Goal: Information Seeking & Learning: Learn about a topic

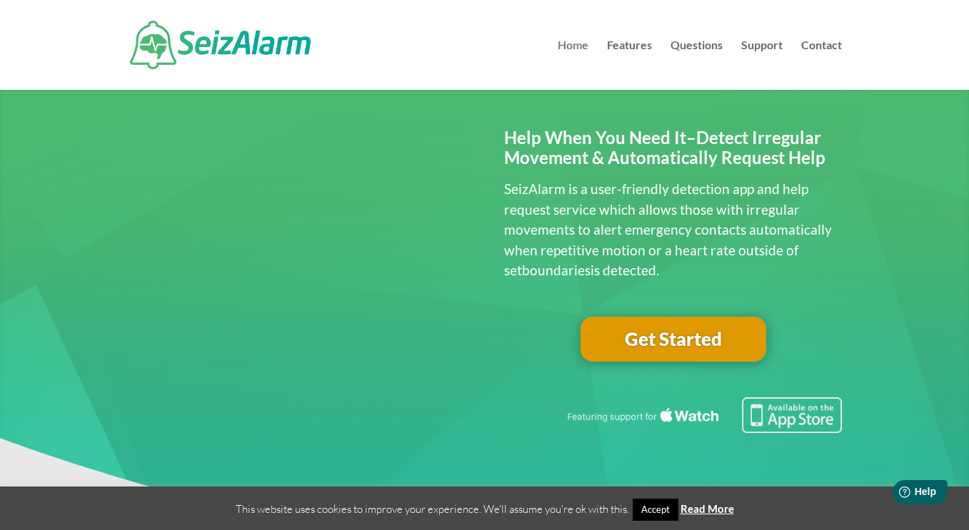
click at [568, 44] on link "Home" at bounding box center [572, 65] width 31 height 50
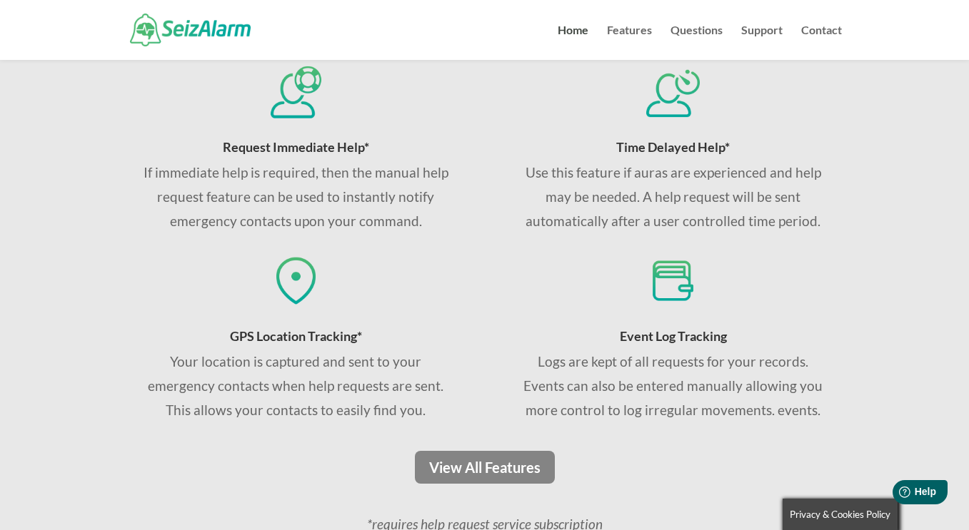
scroll to position [943, 0]
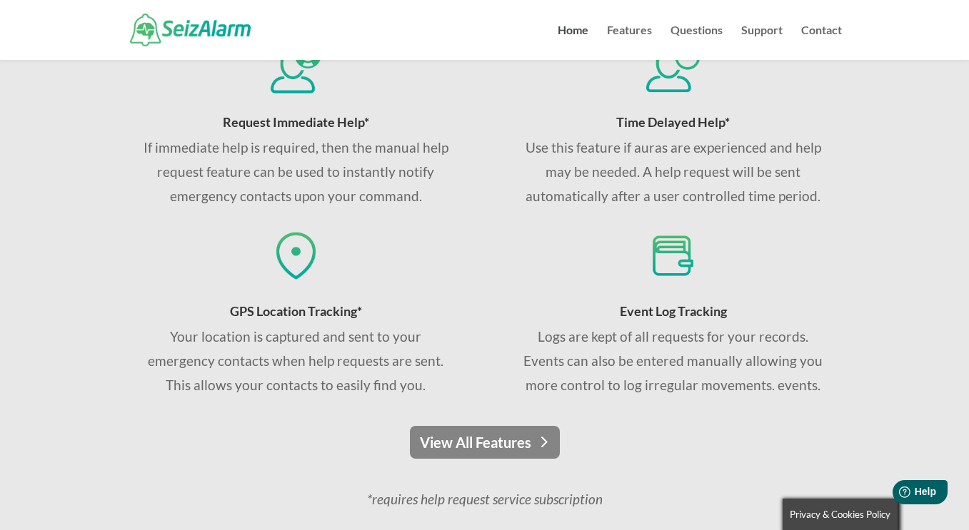
click at [479, 448] on link "View All Features" at bounding box center [485, 442] width 150 height 33
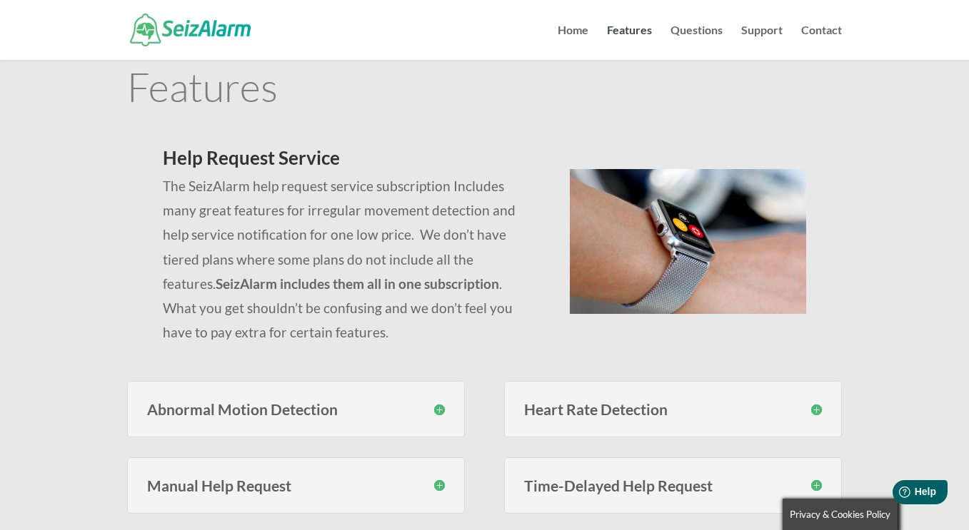
scroll to position [71, 0]
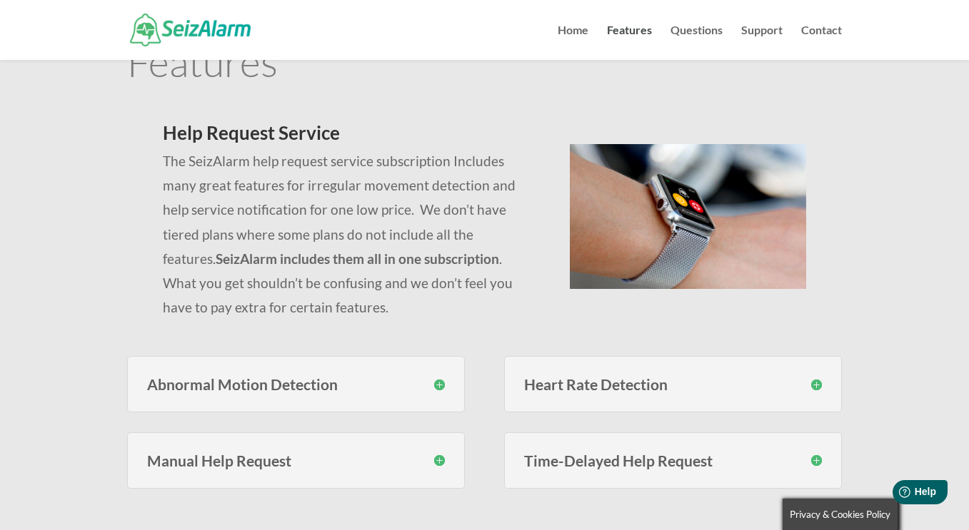
click at [285, 279] on p "The SeizAlarm help request service subscription Includes many great features fo…" at bounding box center [349, 234] width 372 height 171
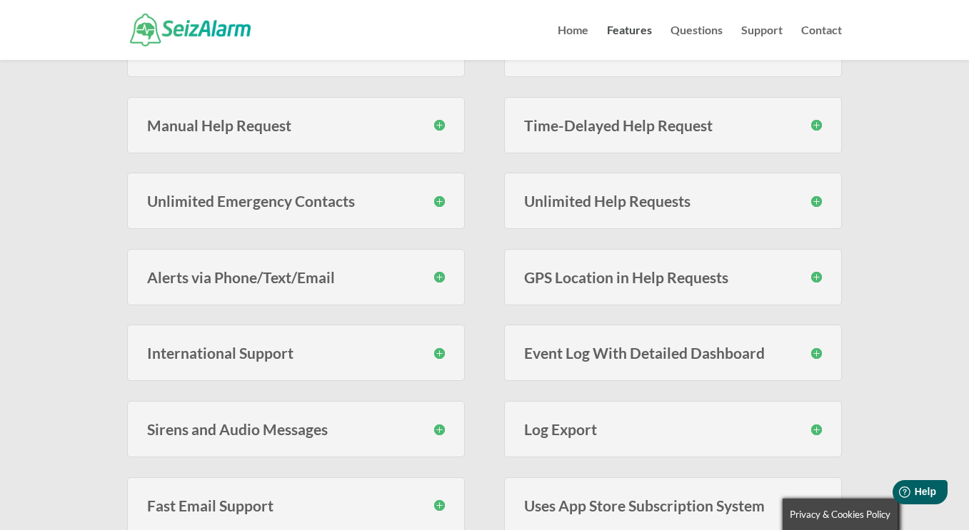
scroll to position [428, 0]
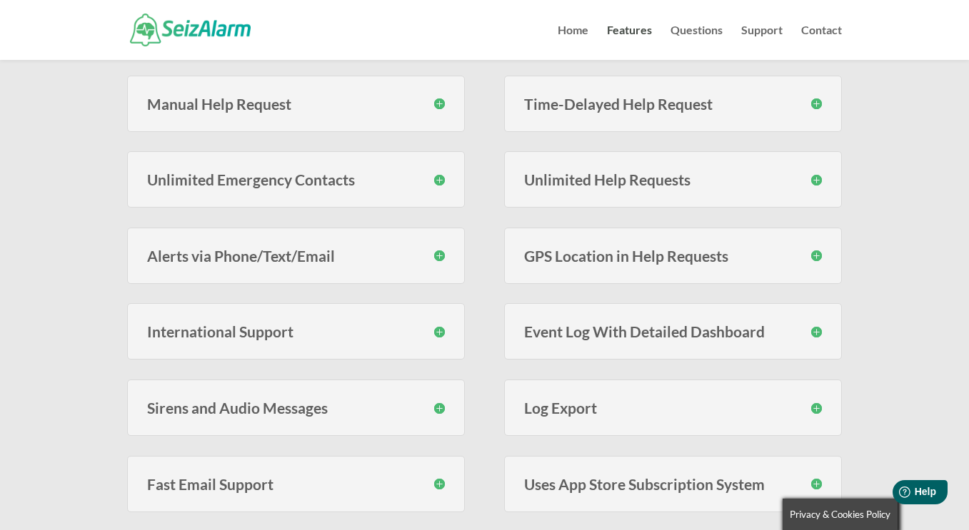
click at [438, 252] on h3 "Alerts via Phone/Text/Email" at bounding box center [296, 255] width 298 height 15
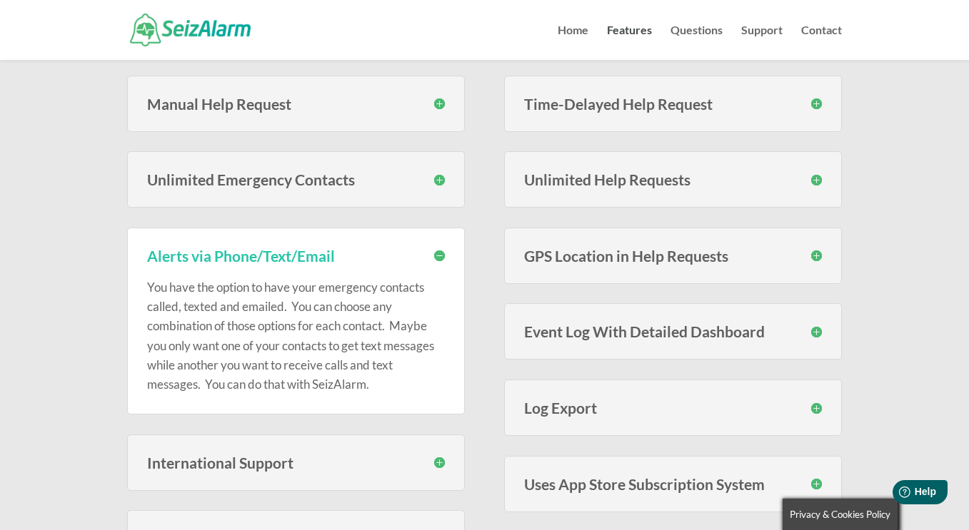
click at [307, 287] on p "You have the option to have your emergency contacts called, texted and emailed.…" at bounding box center [296, 336] width 298 height 116
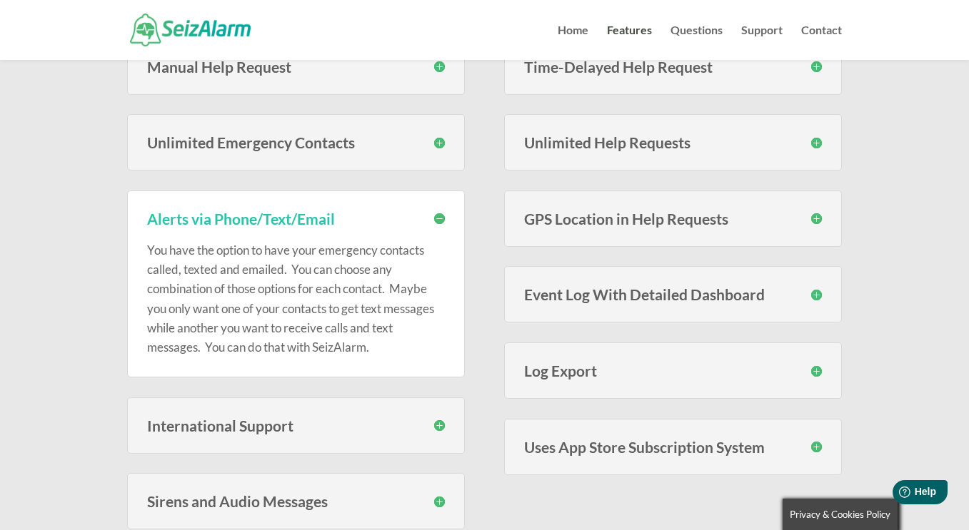
scroll to position [500, 0]
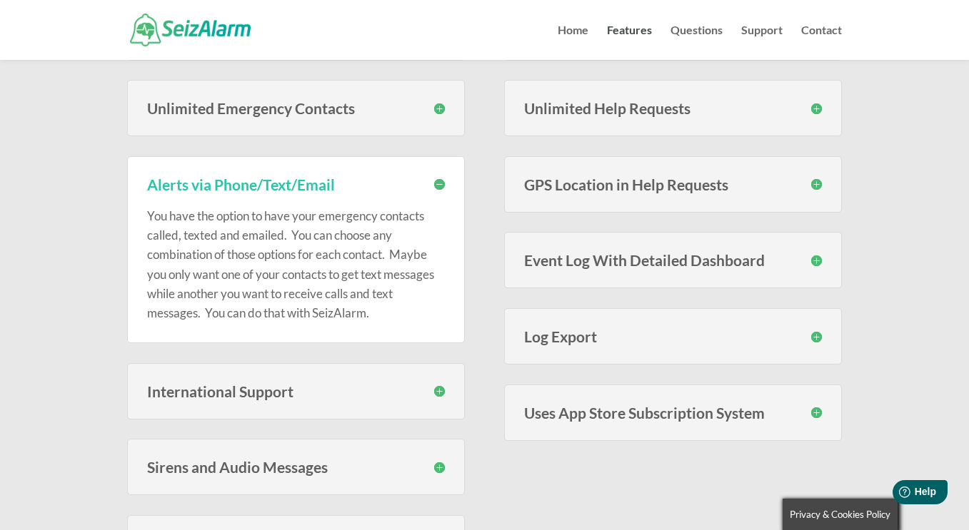
click at [266, 290] on p "You have the option to have your emergency contacts called, texted and emailed.…" at bounding box center [296, 264] width 298 height 116
click at [316, 280] on p "You have the option to have your emergency contacts called, texted and emailed.…" at bounding box center [296, 264] width 298 height 116
drag, startPoint x: 299, startPoint y: 291, endPoint x: 255, endPoint y: 304, distance: 46.3
click at [298, 291] on p "You have the option to have your emergency contacts called, texted and emailed.…" at bounding box center [296, 264] width 298 height 116
click at [313, 288] on p "You have the option to have your emergency contacts called, texted and emailed.…" at bounding box center [296, 264] width 298 height 116
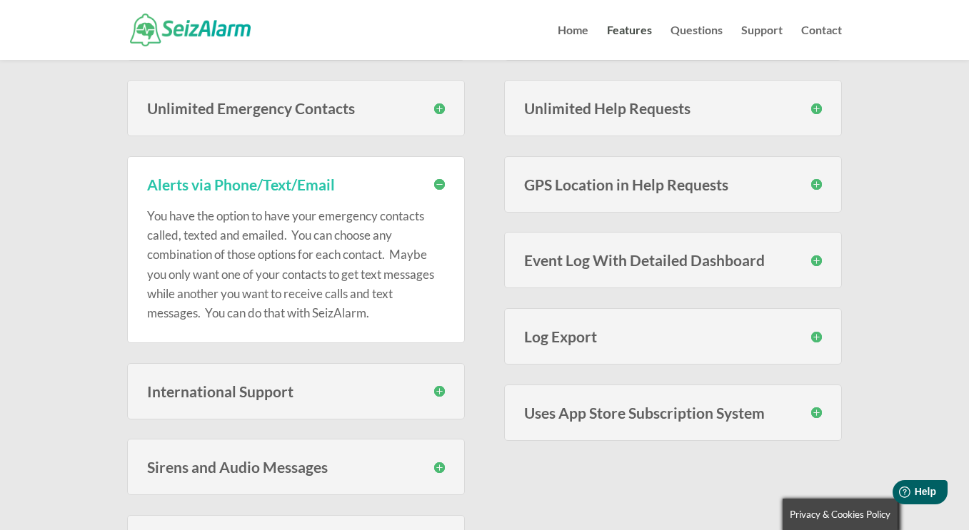
click at [364, 278] on p "You have the option to have your emergency contacts called, texted and emailed.…" at bounding box center [296, 264] width 298 height 116
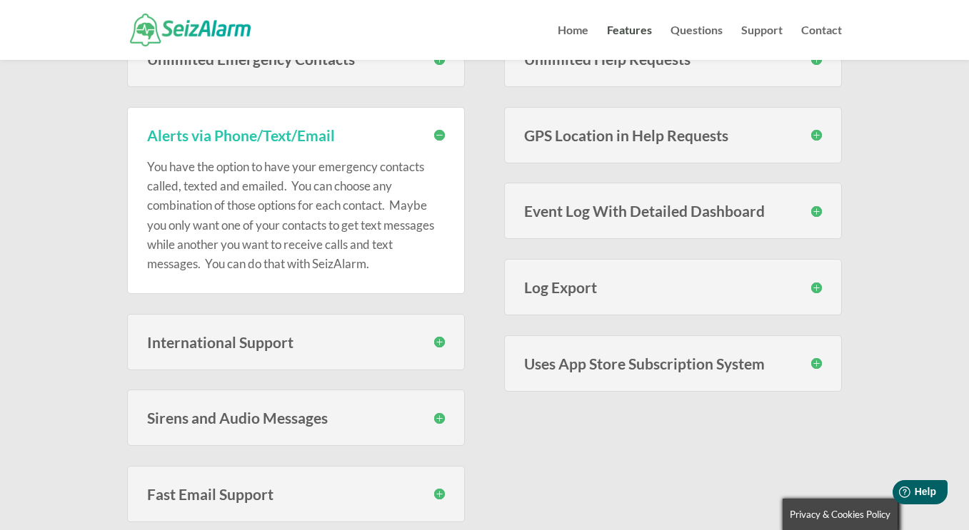
scroll to position [571, 0]
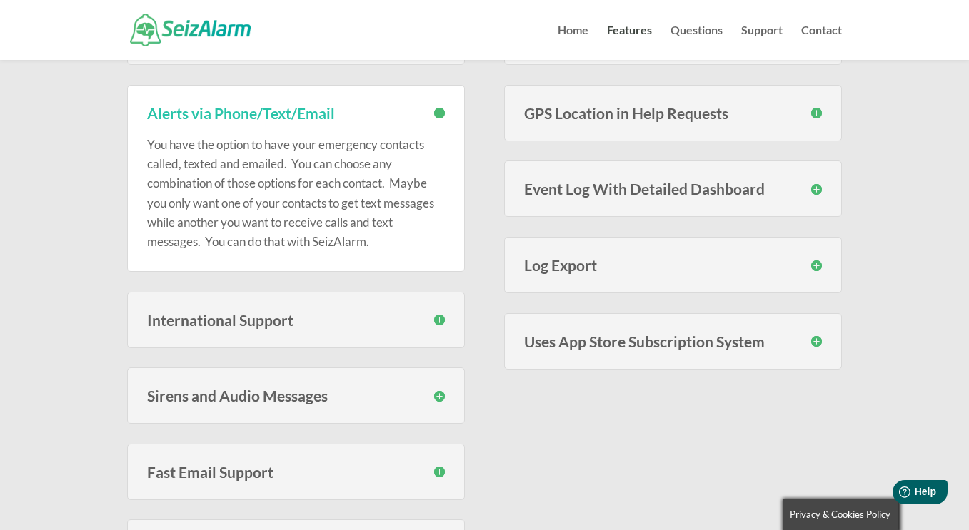
click at [439, 393] on h3 "Sirens and Audio Messages" at bounding box center [296, 395] width 298 height 15
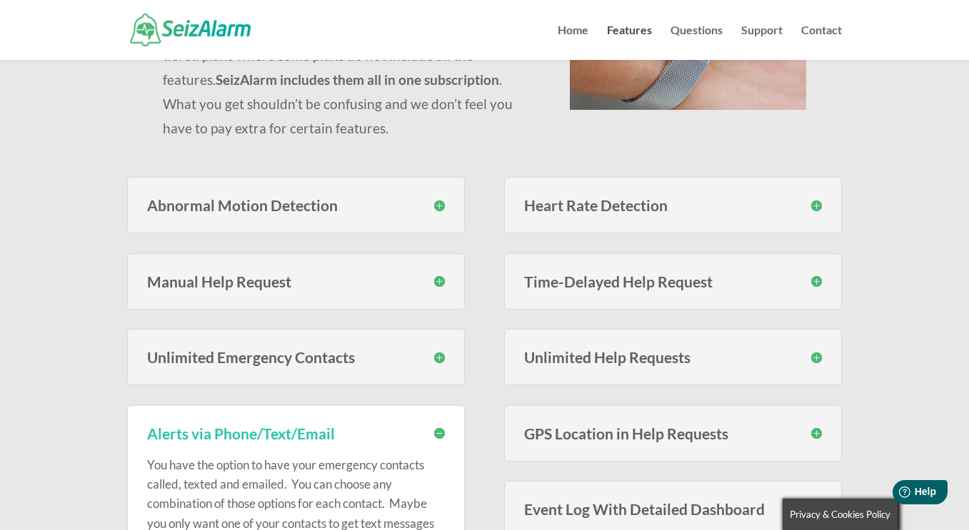
scroll to position [143, 0]
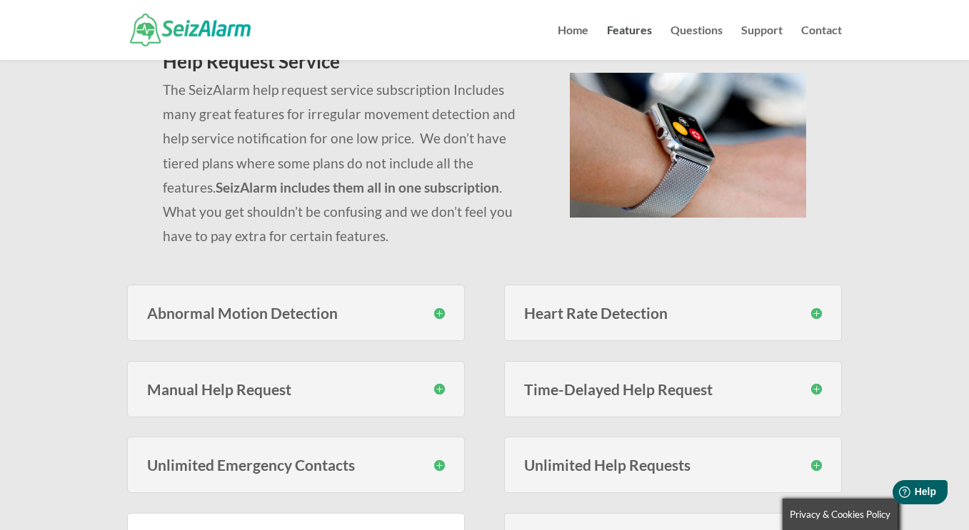
click at [899, 270] on div "Features Help Request Service The SeizAlarm help request service subscription I…" at bounding box center [484, 534] width 969 height 1236
click at [937, 241] on div "Features Help Request Service The SeizAlarm help request service subscription I…" at bounding box center [484, 534] width 969 height 1236
click at [819, 314] on h3 "Heart Rate Detection" at bounding box center [673, 313] width 298 height 15
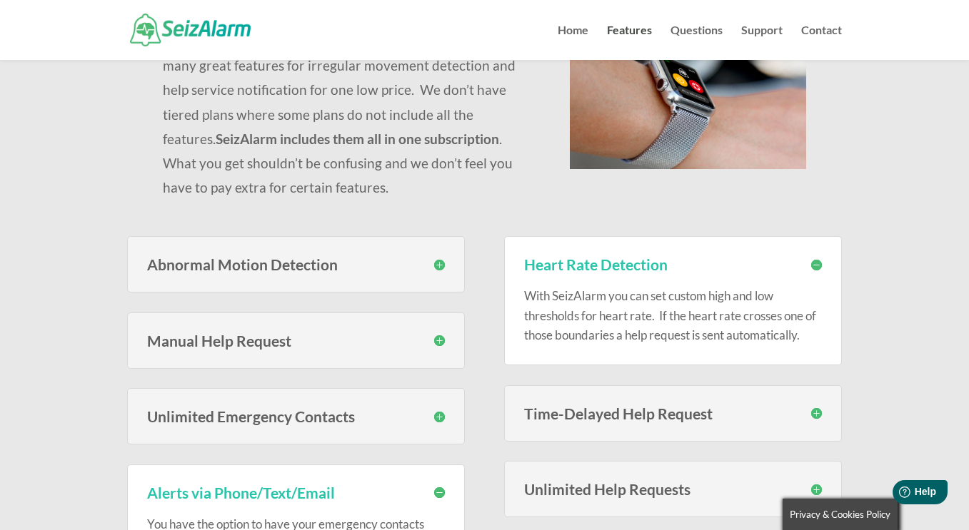
scroll to position [214, 0]
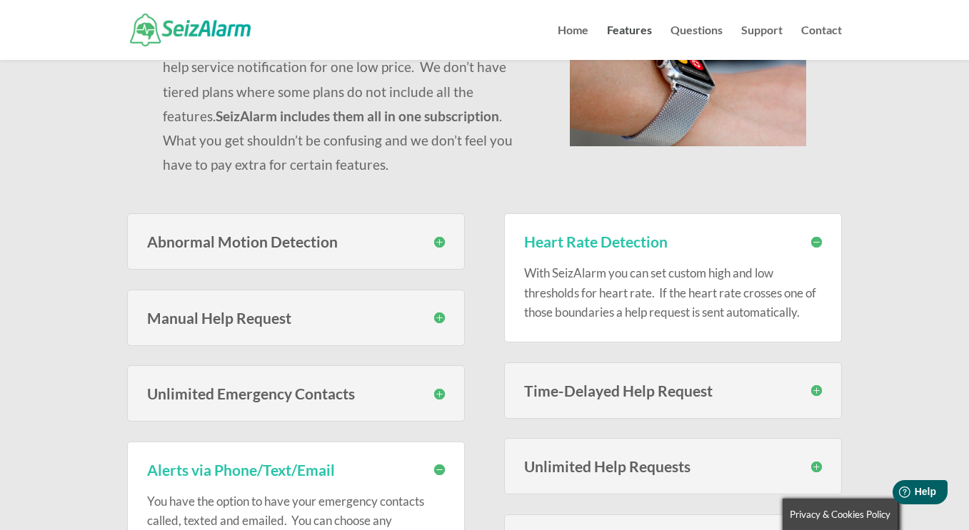
click at [814, 397] on h3 "Time-Delayed Help Request" at bounding box center [673, 390] width 298 height 15
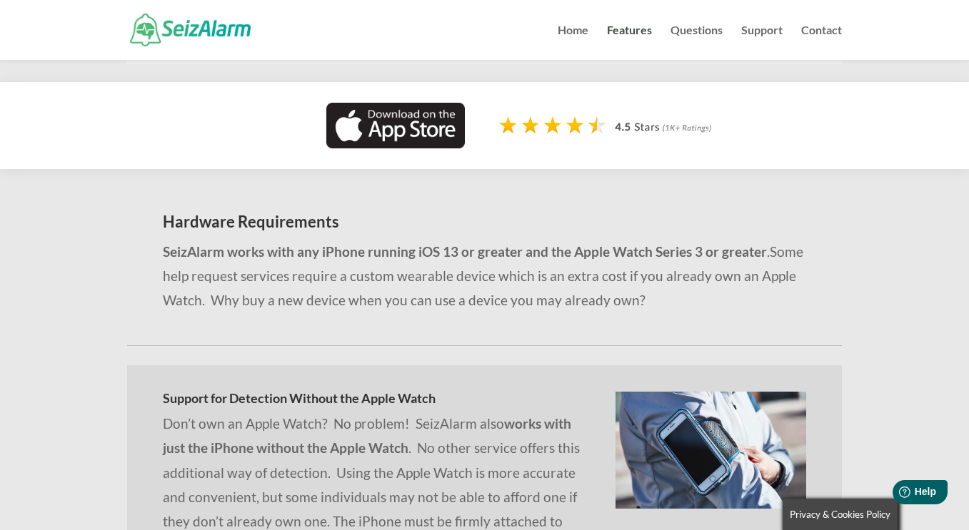
scroll to position [1285, 0]
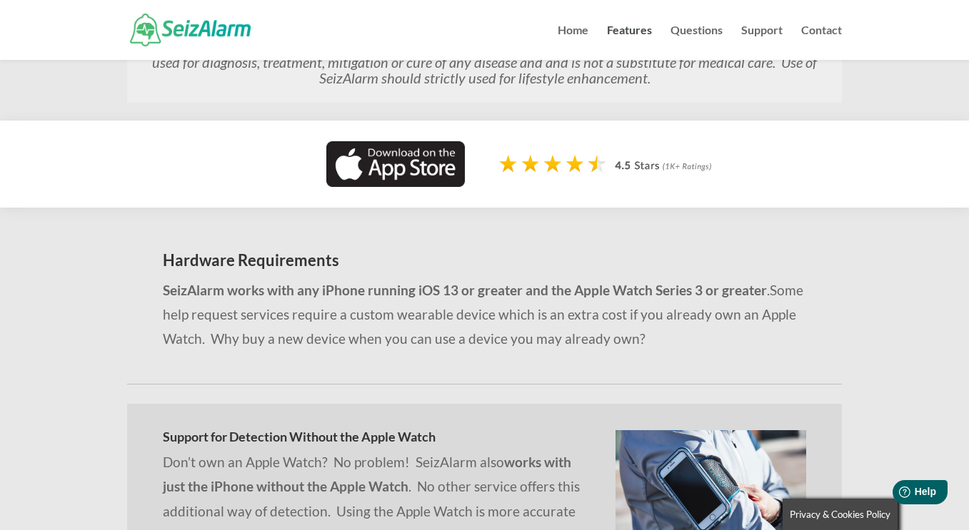
click at [850, 299] on div "Hardware Requirements SeizAlarm works with any iPhone running iOS 13 or greater…" at bounding box center [484, 469] width 969 height 523
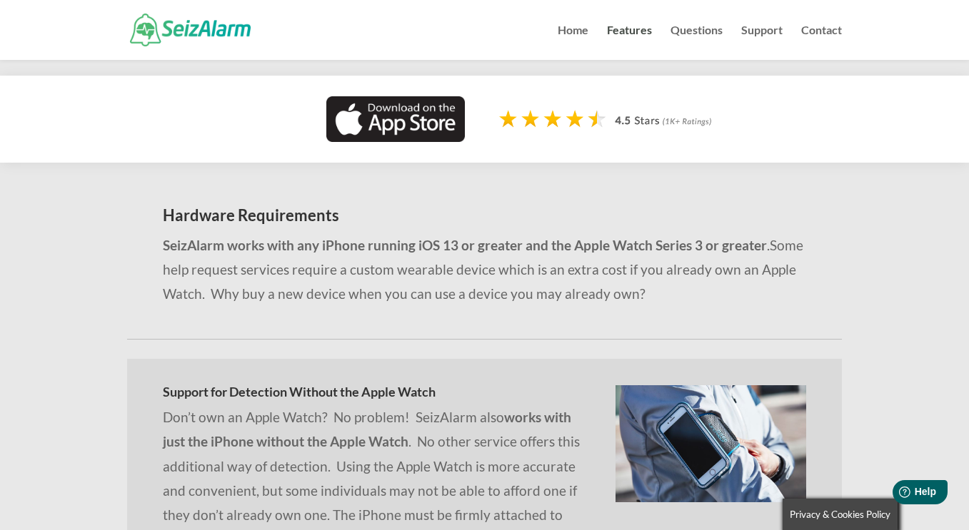
scroll to position [1428, 0]
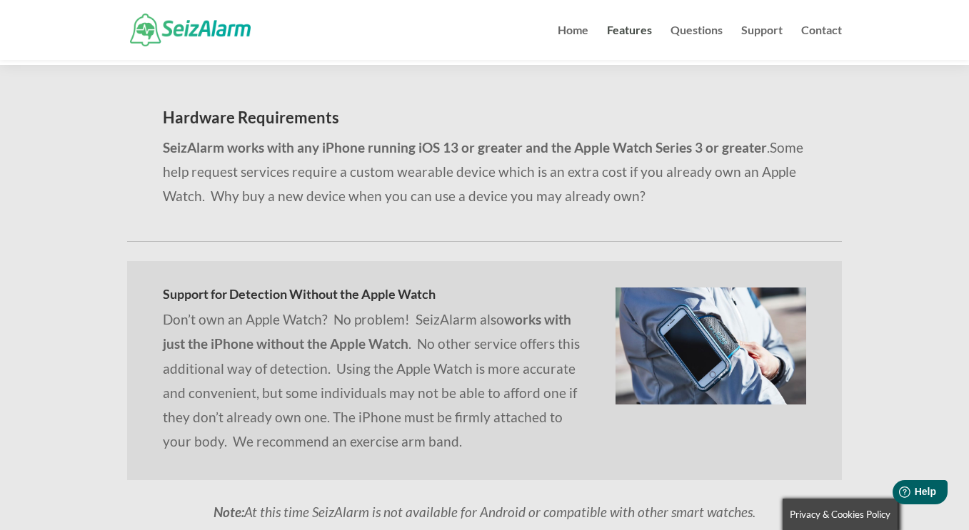
click at [904, 299] on div "Hardware Requirements SeizAlarm works with any iPhone running iOS 13 or greater…" at bounding box center [484, 326] width 969 height 523
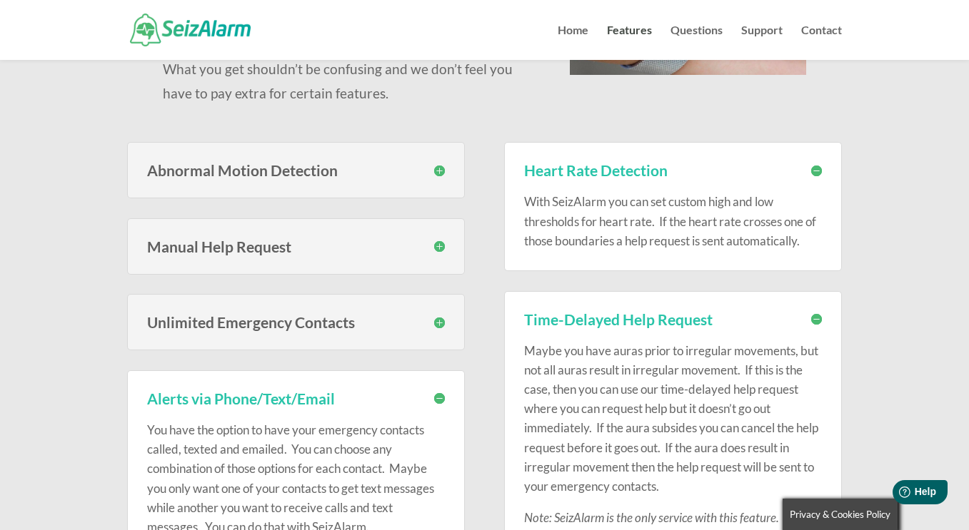
scroll to position [0, 0]
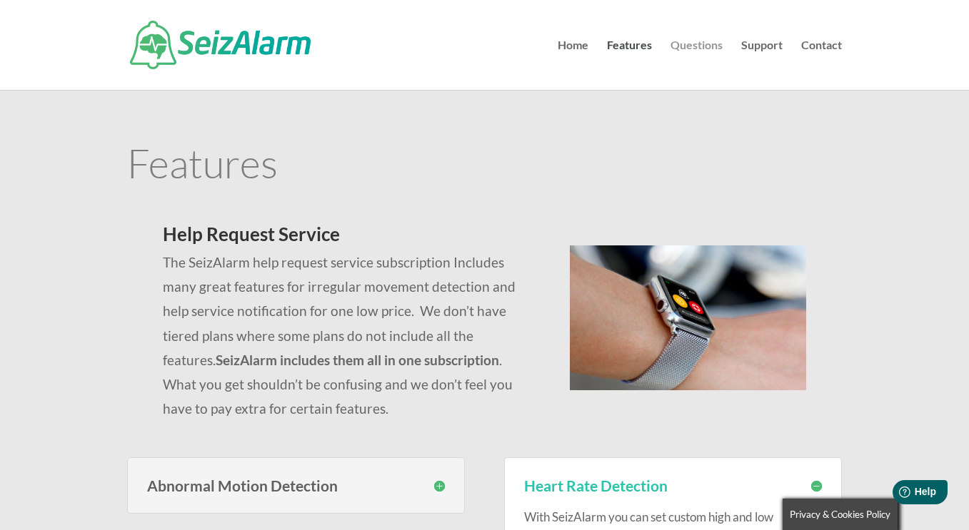
click at [692, 44] on link "Questions" at bounding box center [696, 65] width 52 height 50
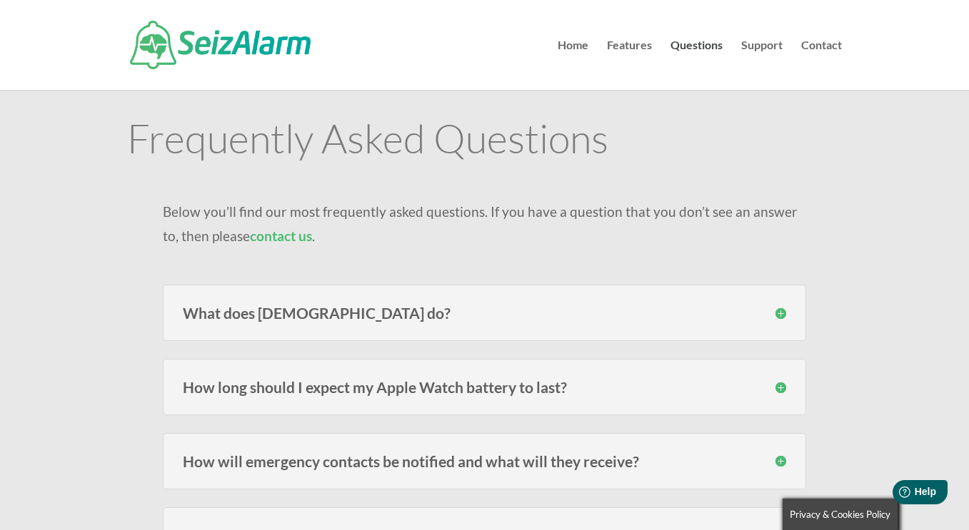
scroll to position [71, 0]
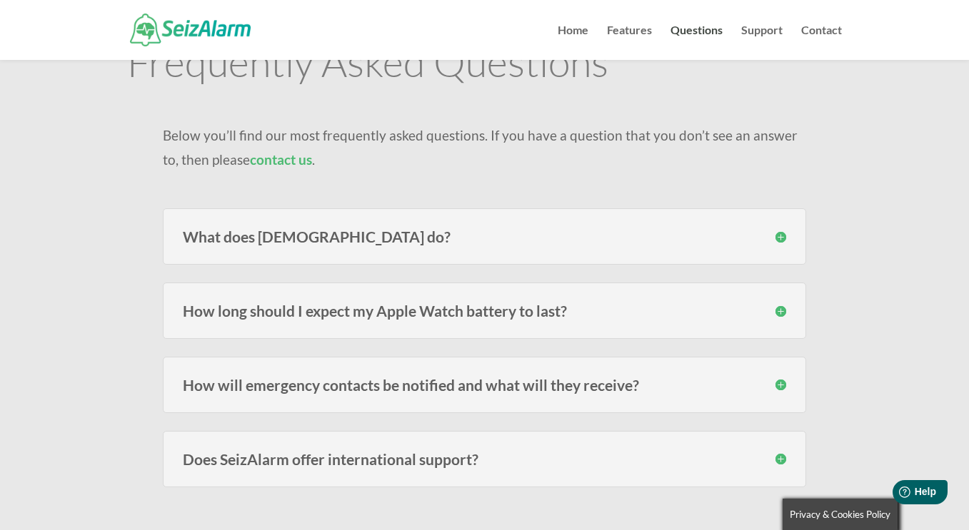
click at [456, 378] on h3 "How will emergency contacts be notified and what will they receive?" at bounding box center [484, 385] width 603 height 15
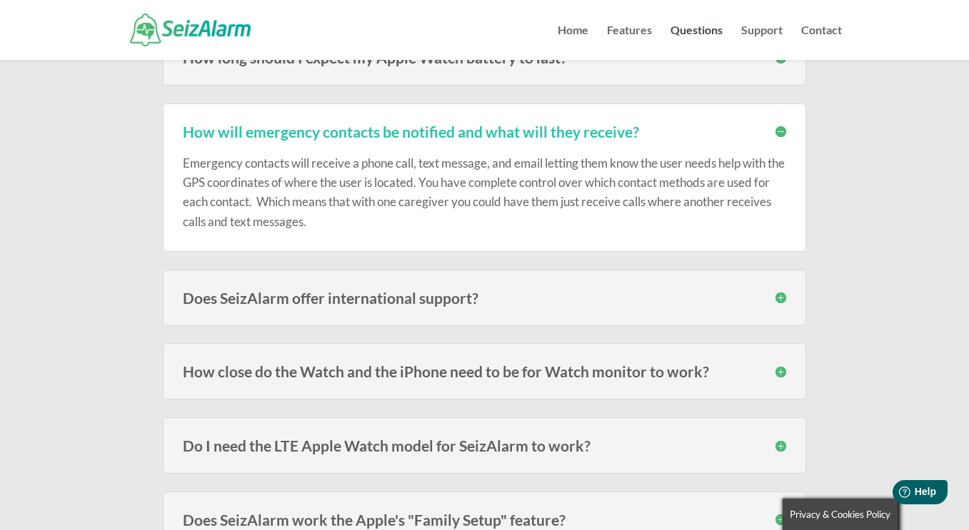
scroll to position [357, 0]
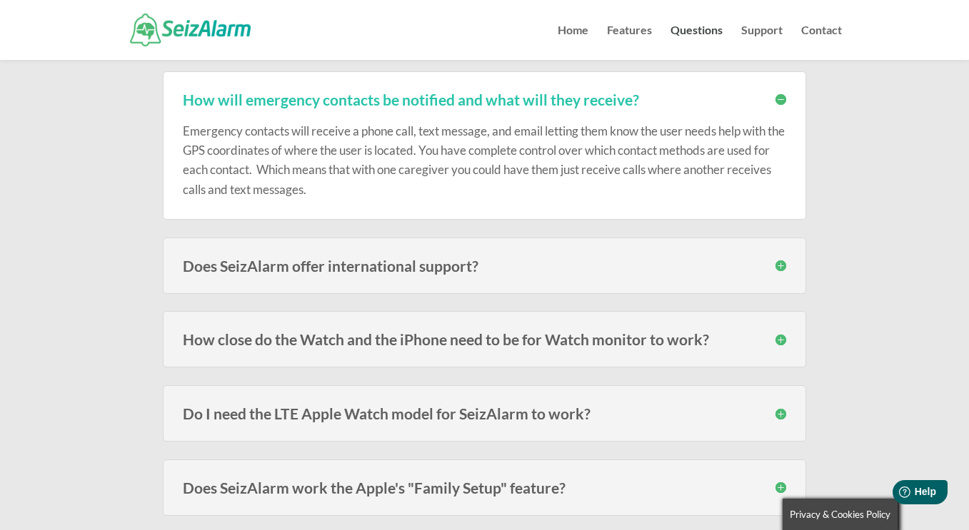
click at [479, 333] on h3 "How close do the Watch and the iPhone need to be for Watch monitor to work?" at bounding box center [484, 339] width 603 height 15
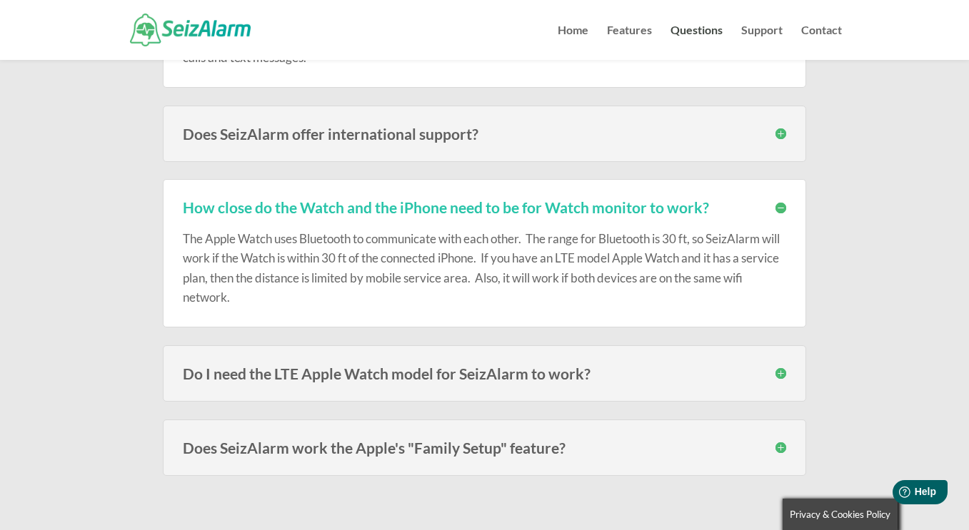
scroll to position [500, 0]
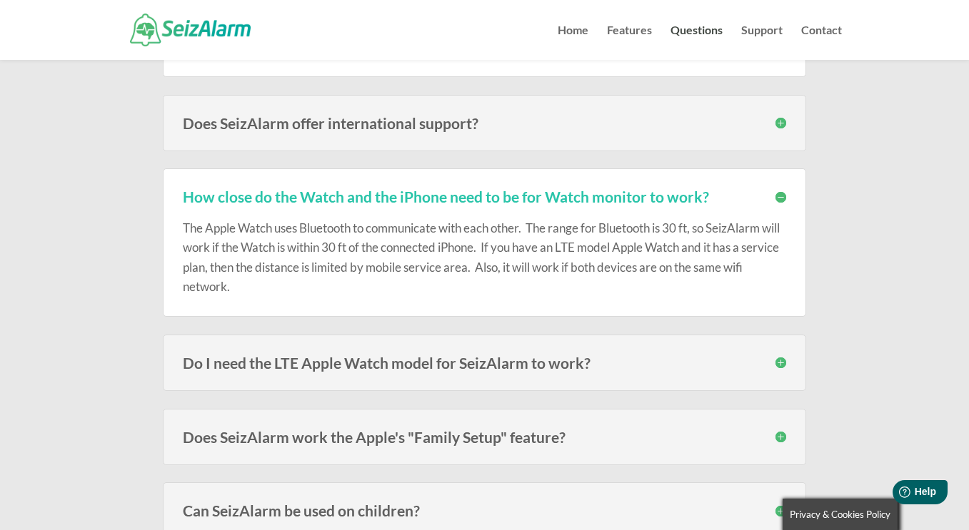
click at [406, 303] on div "How close do the Watch and the iPhone need to be for Watch monitor to work? The…" at bounding box center [484, 242] width 643 height 148
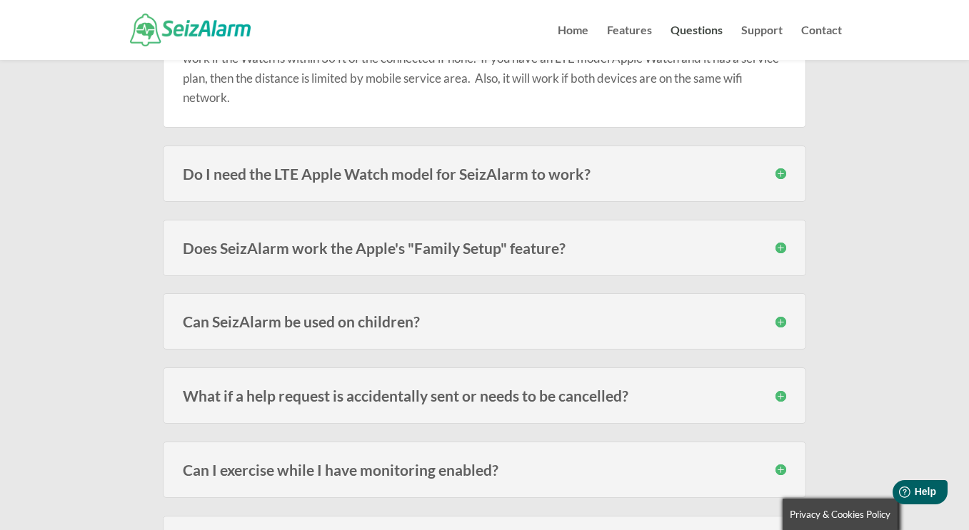
scroll to position [714, 0]
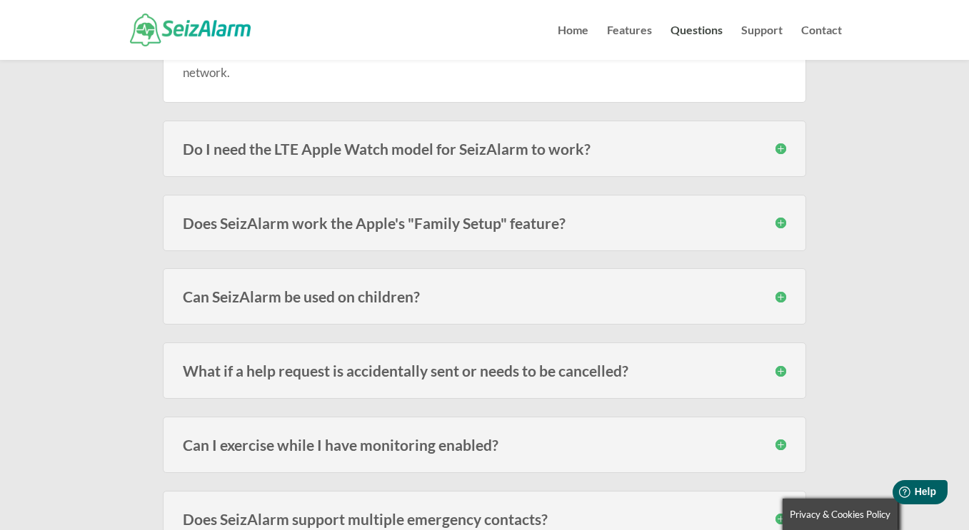
click at [525, 377] on h3 "What if a help request is accidentally sent or needs to be cancelled?" at bounding box center [484, 370] width 603 height 15
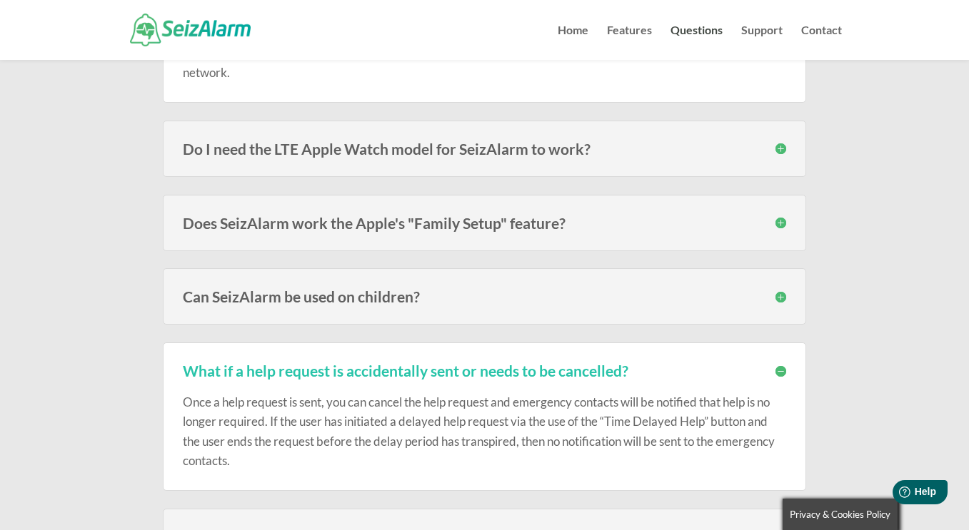
scroll to position [928, 0]
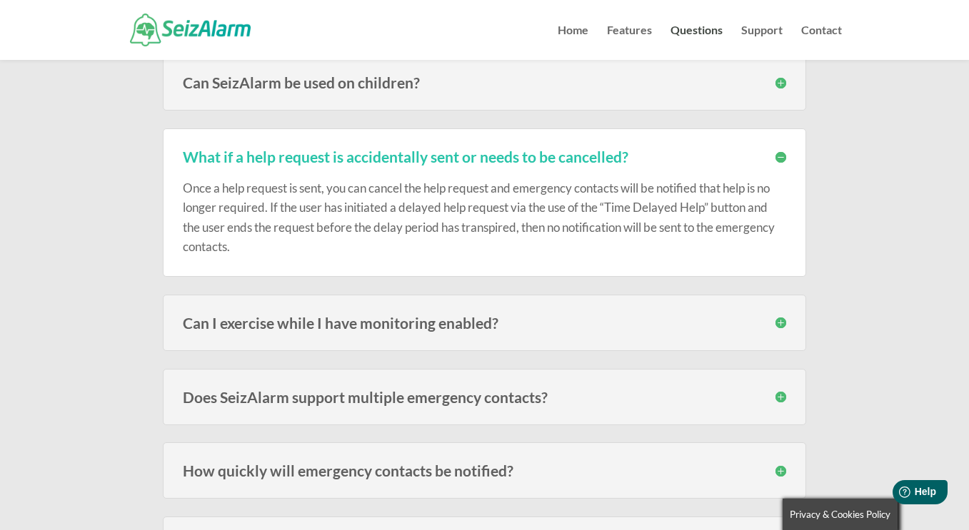
click at [460, 339] on div "Can I exercise while I have monitoring enabled? It depends on the type of exerc…" at bounding box center [484, 323] width 643 height 56
click at [458, 333] on div "Can I exercise while I have monitoring enabled? It depends on the type of exerc…" at bounding box center [484, 323] width 643 height 56
click at [460, 329] on h3 "Can I exercise while I have monitoring enabled?" at bounding box center [484, 323] width 603 height 15
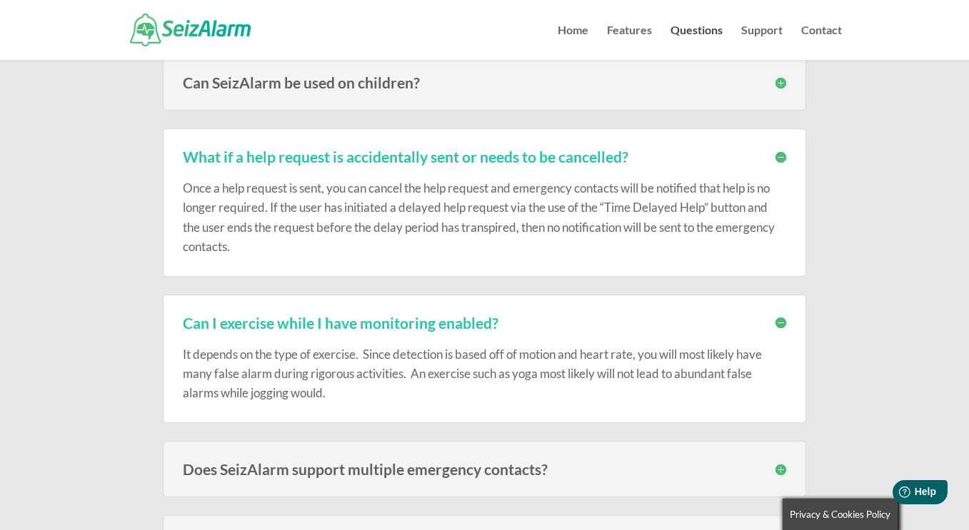
click at [594, 383] on p "It depends on the type of exercise. Since detection is based off of motion and …" at bounding box center [484, 374] width 603 height 59
click at [567, 385] on p "It depends on the type of exercise. Since detection is based off of motion and …" at bounding box center [484, 374] width 603 height 59
click at [649, 366] on p "It depends on the type of exercise. Since detection is based off of motion and …" at bounding box center [484, 374] width 603 height 59
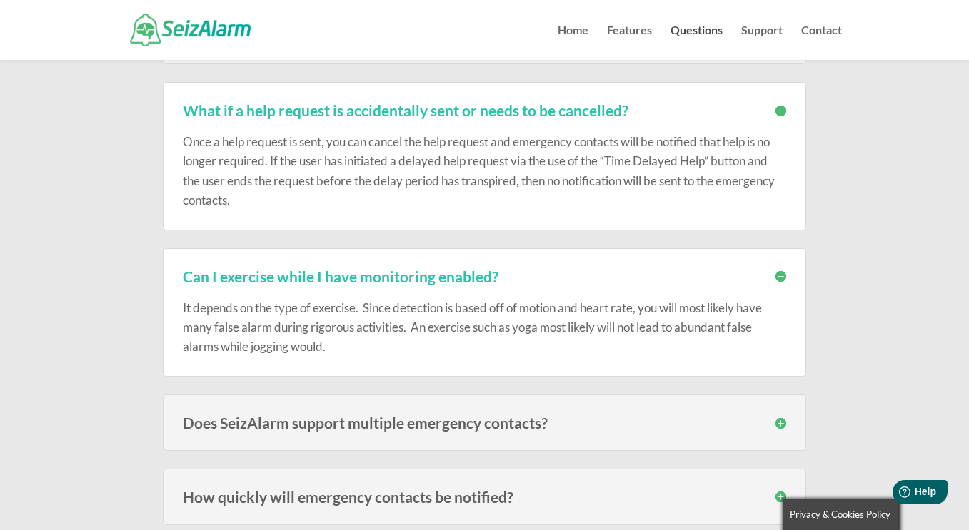
scroll to position [999, 0]
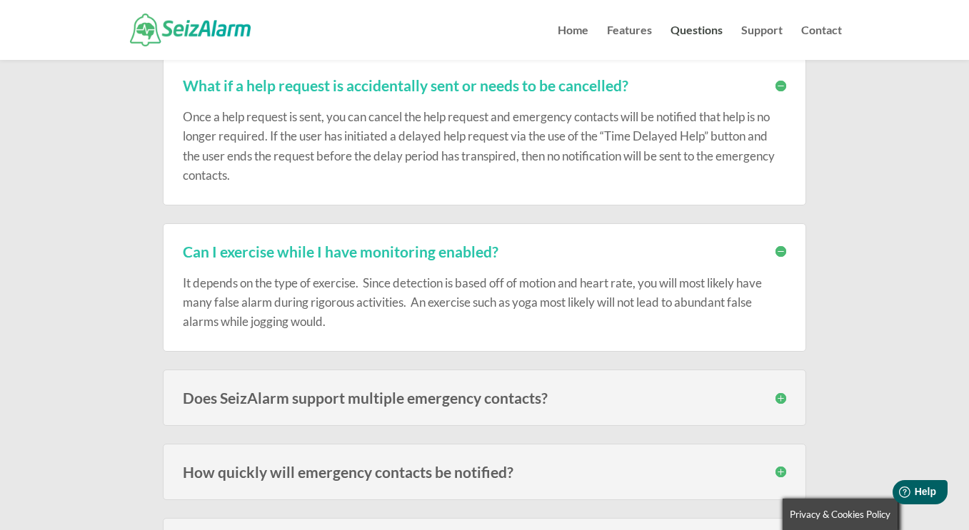
click at [501, 331] on p "It depends on the type of exercise. Since detection is based off of motion and …" at bounding box center [484, 302] width 603 height 59
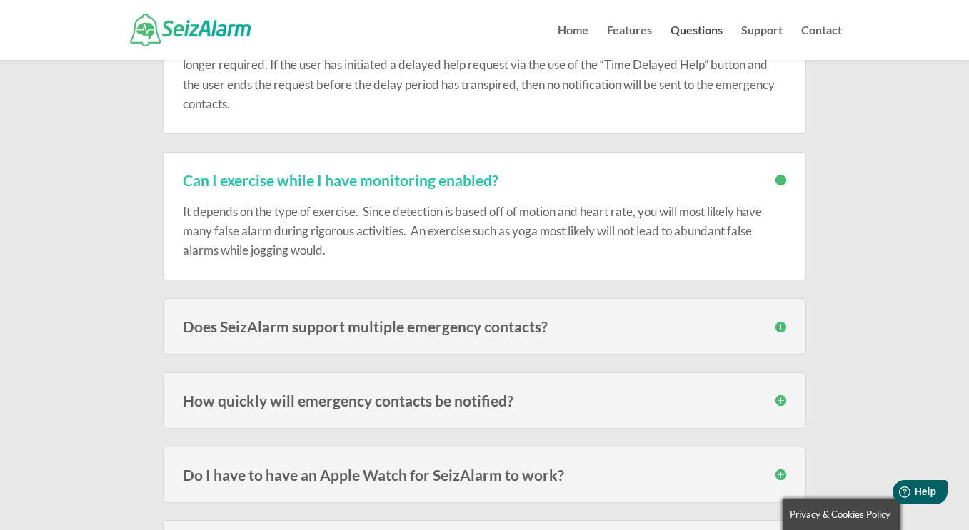
click at [563, 391] on div "How quickly will emergency contacts be notified? Speed varies on carrier signal…" at bounding box center [484, 401] width 643 height 56
click at [554, 398] on h3 "How quickly will emergency contacts be notified?" at bounding box center [484, 400] width 603 height 15
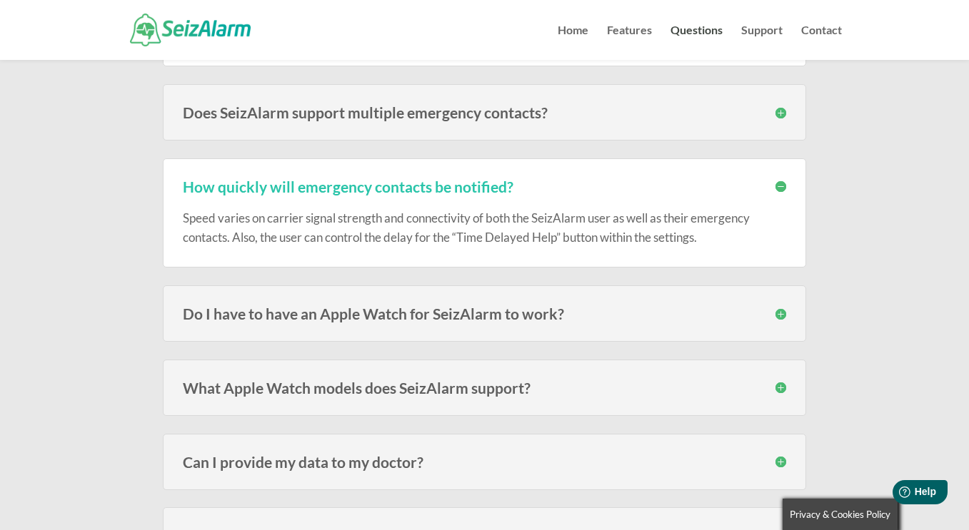
scroll to position [1356, 0]
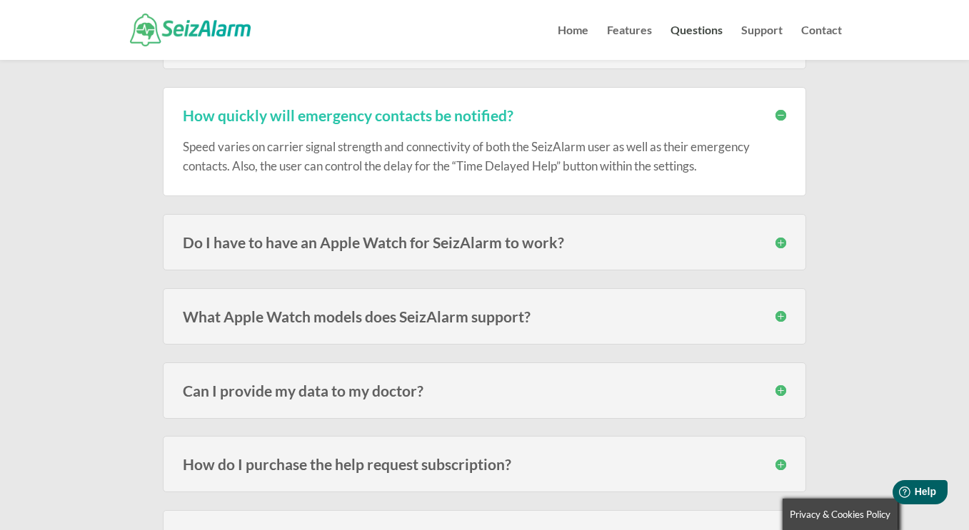
click at [537, 388] on h3 "Can I provide my data to my doctor?" at bounding box center [484, 390] width 603 height 15
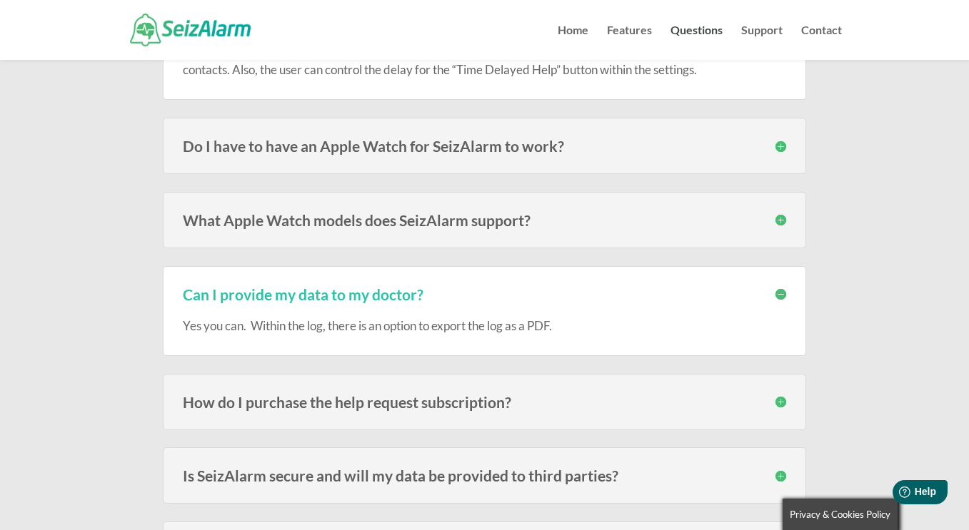
scroll to position [1499, 0]
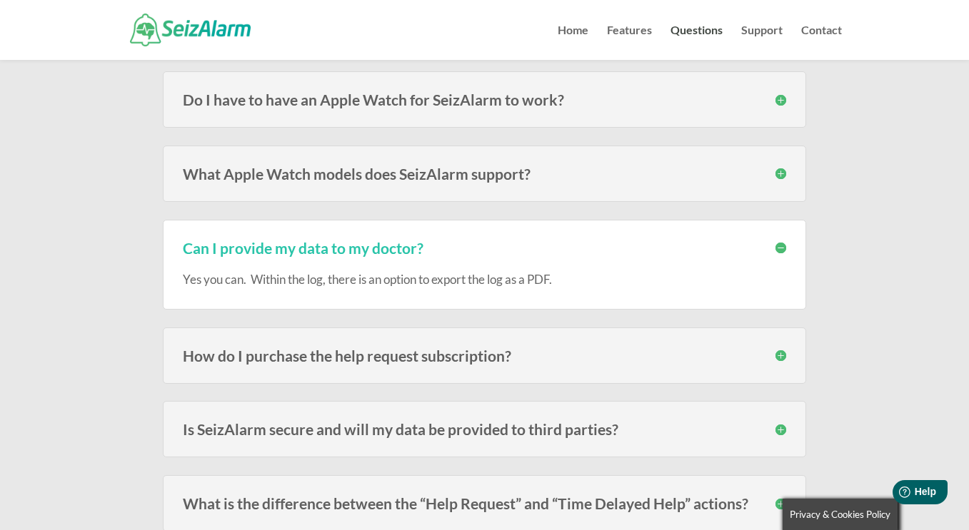
click at [535, 372] on div "How do I purchase the help request subscription? The subscription must be purch…" at bounding box center [484, 356] width 643 height 56
click at [537, 361] on h3 "How do I purchase the help request subscription?" at bounding box center [484, 355] width 603 height 15
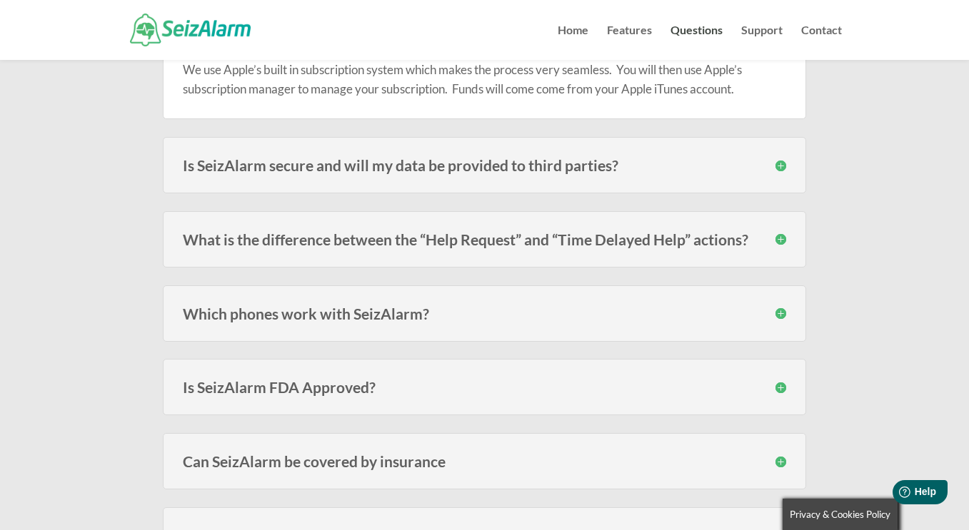
scroll to position [1856, 0]
click at [488, 387] on h3 "Is SeizAlarm FDA Approved?" at bounding box center [484, 386] width 603 height 15
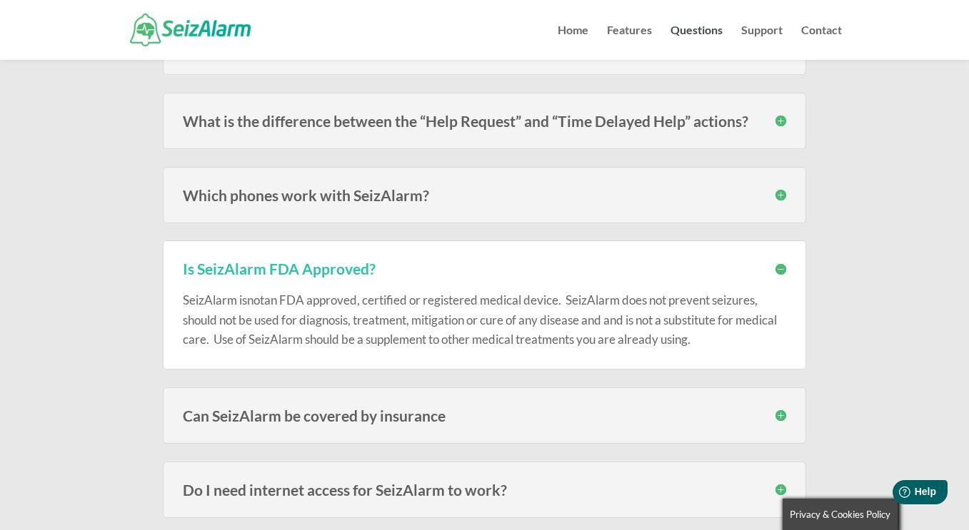
scroll to position [1999, 0]
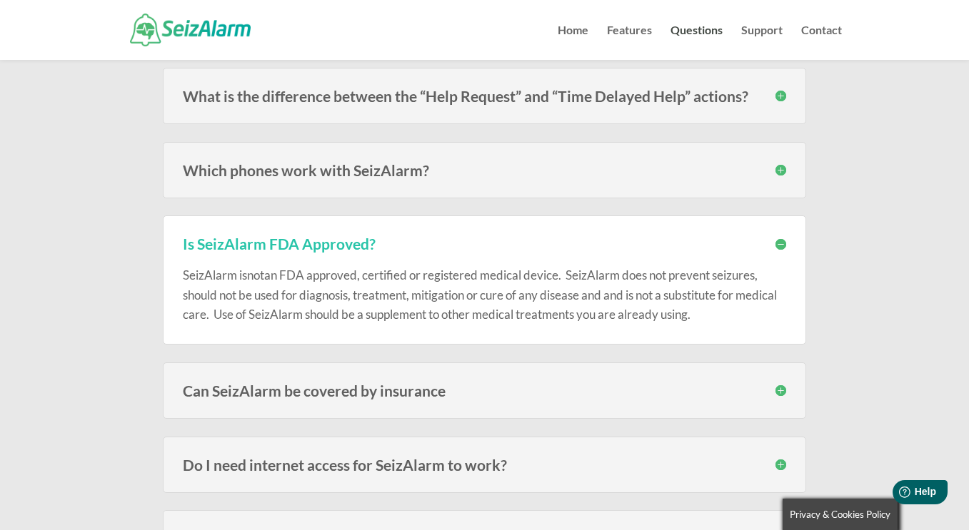
click at [480, 403] on div "Can SeizAlarm be covered by insurance In most cases no, since the alert subscri…" at bounding box center [484, 391] width 643 height 56
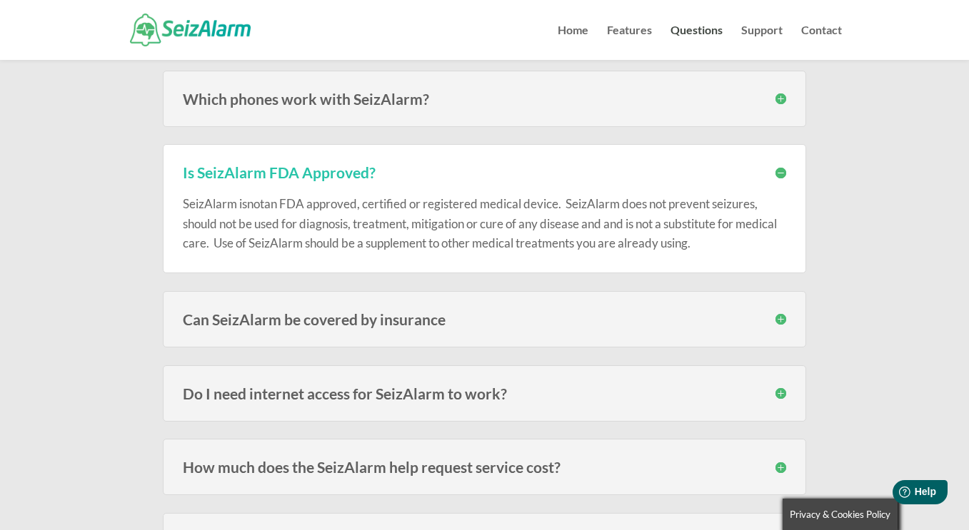
click at [422, 407] on div "Do I need internet access for SeizAlarm to work? Yes, without internet access t…" at bounding box center [484, 393] width 643 height 56
click at [425, 393] on h3 "Do I need internet access for SeizAlarm to work?" at bounding box center [484, 393] width 603 height 15
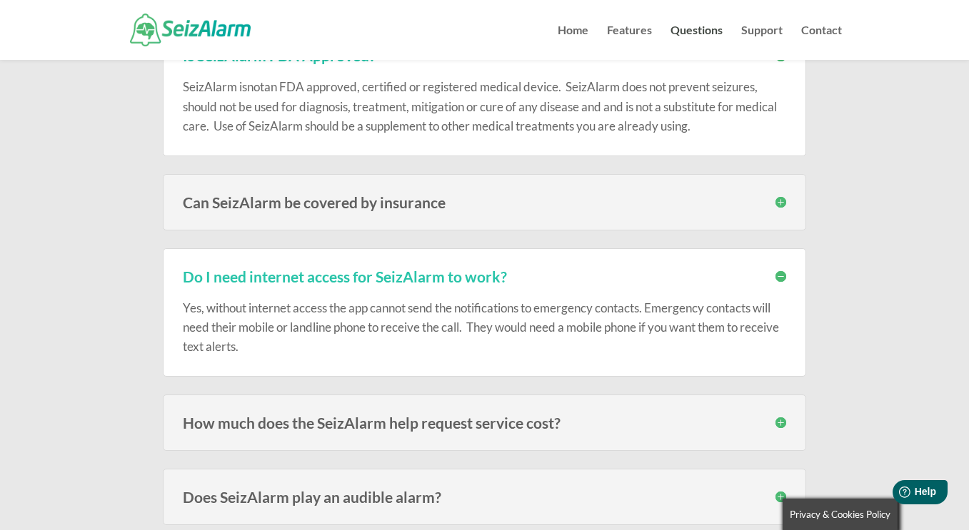
scroll to position [2213, 0]
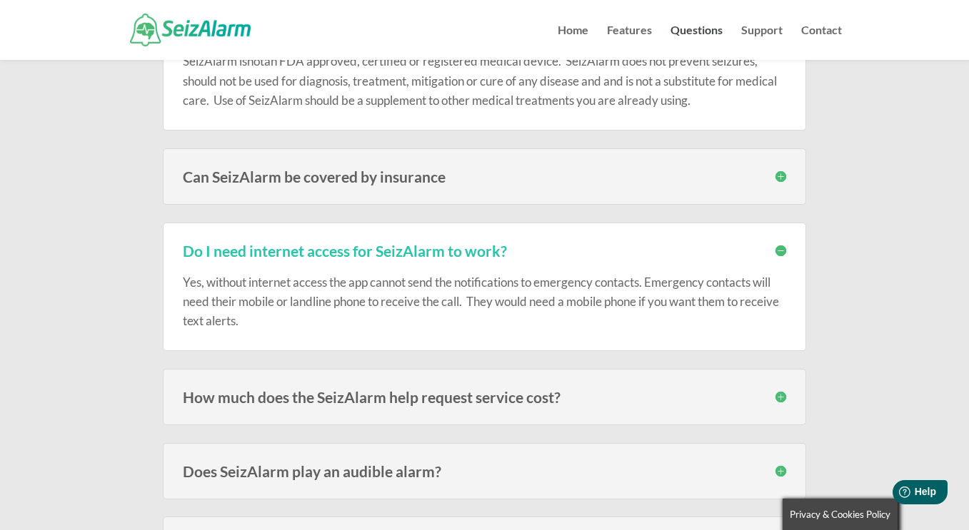
click at [562, 411] on div "How much does the SeizAlarm help request service cost? There is no cost for the…" at bounding box center [484, 397] width 643 height 56
click at [517, 408] on div "How much does the SeizAlarm help request service cost? There is no cost for the…" at bounding box center [484, 397] width 643 height 56
click at [517, 398] on h3 "How much does the SeizAlarm help request service cost?" at bounding box center [484, 397] width 603 height 15
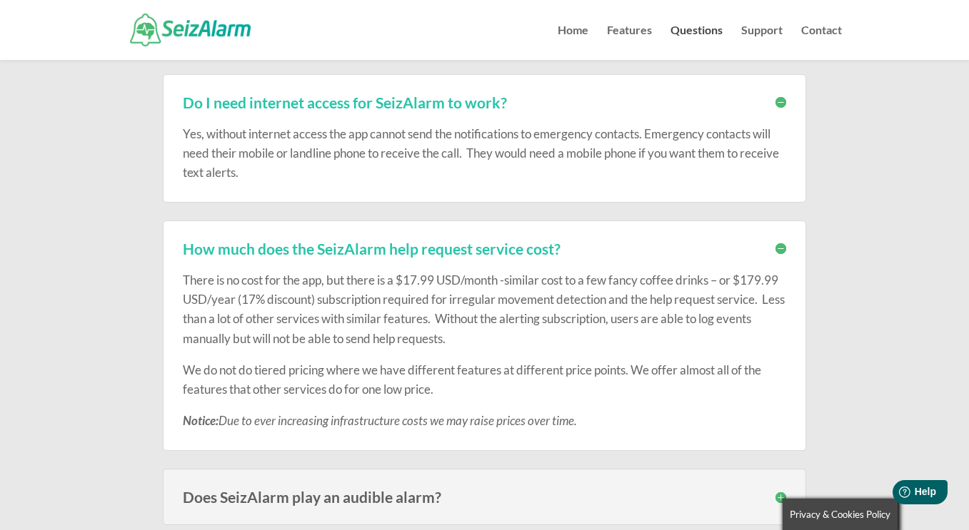
scroll to position [2498, 0]
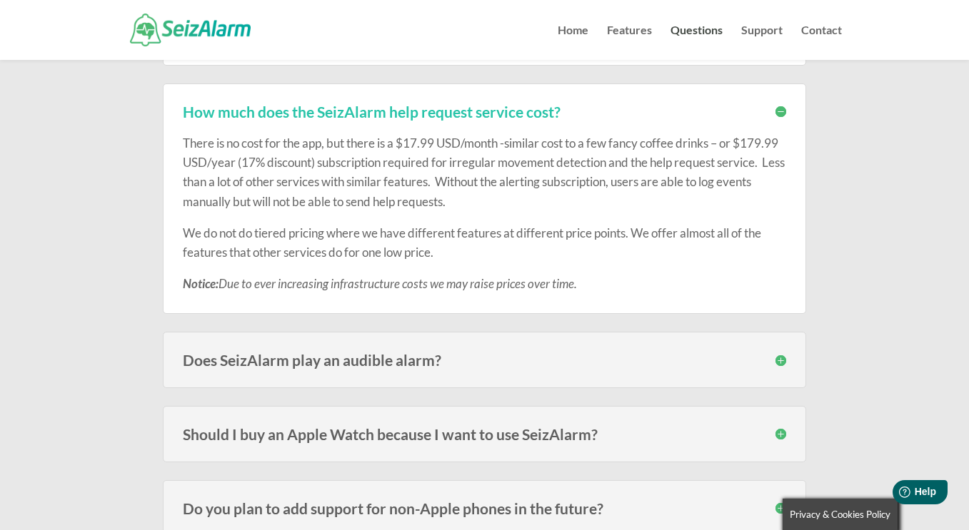
click at [501, 365] on h3 "Does SeizAlarm play an audible alarm?" at bounding box center [484, 360] width 603 height 15
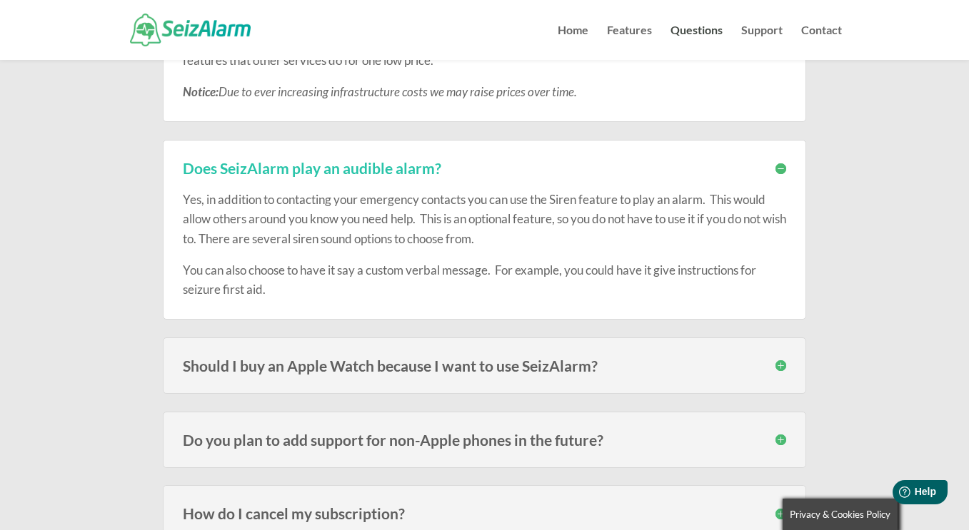
scroll to position [2712, 0]
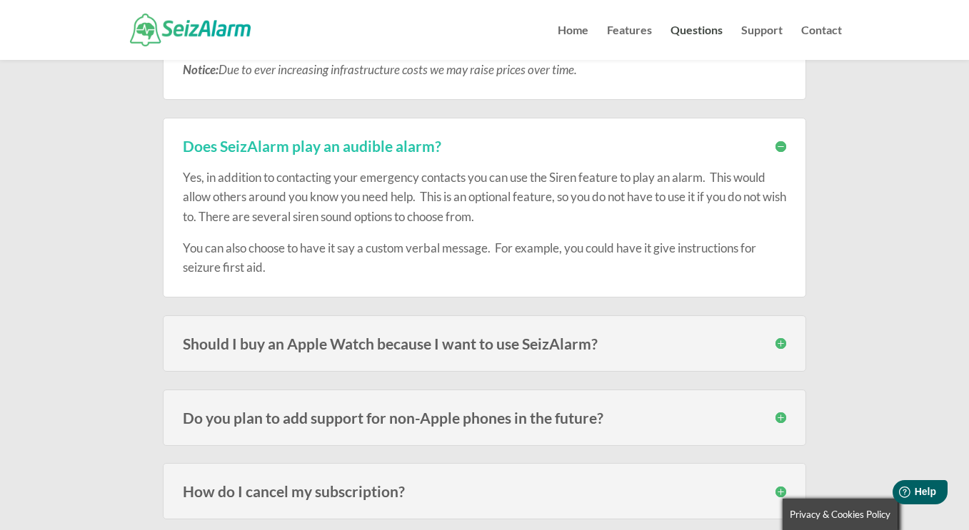
click at [564, 348] on h3 "Should I buy an Apple Watch because I want to use SeizAlarm?" at bounding box center [484, 343] width 603 height 15
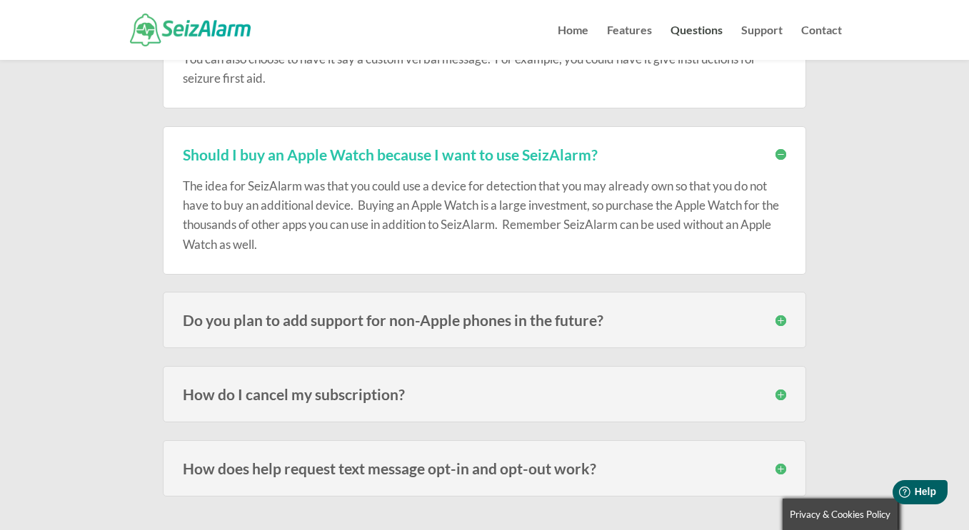
scroll to position [2927, 0]
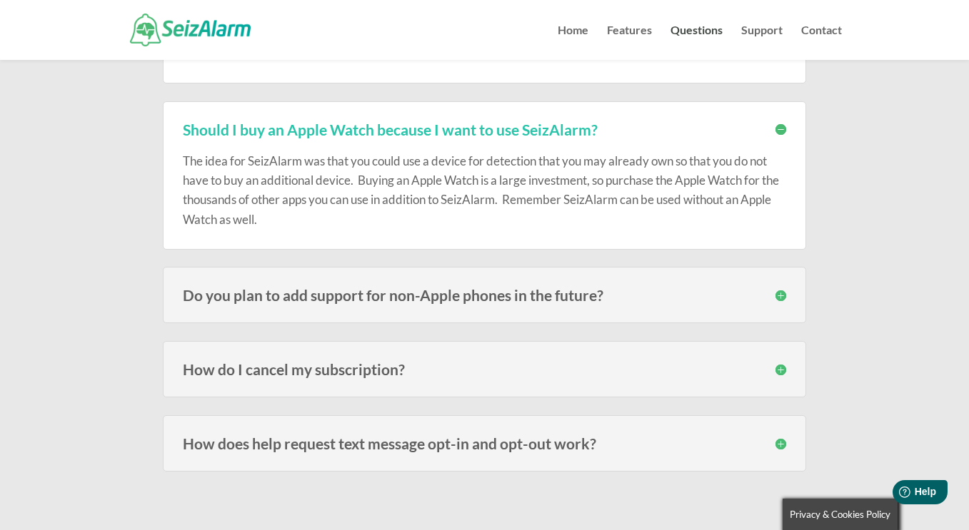
click at [493, 448] on h3 "How does help request text message opt-in and opt-out work?" at bounding box center [484, 443] width 603 height 15
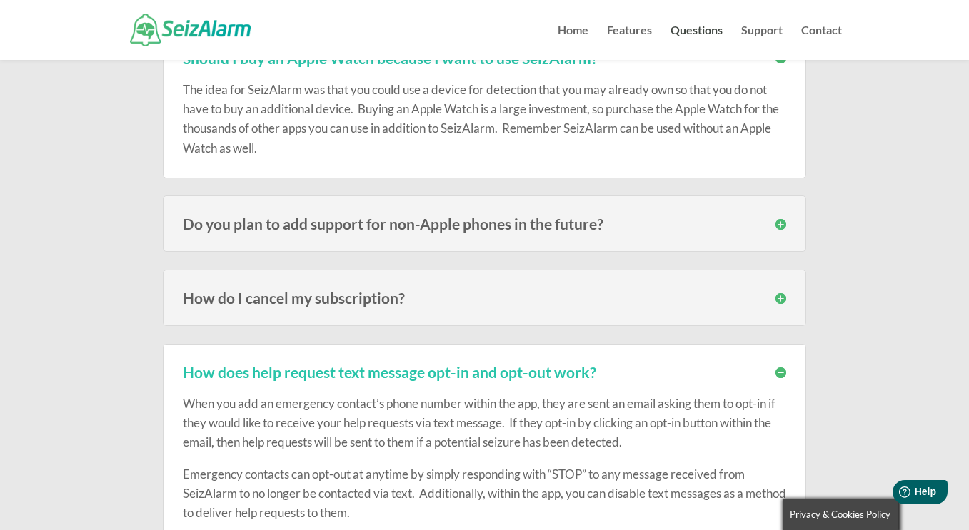
scroll to position [3069, 0]
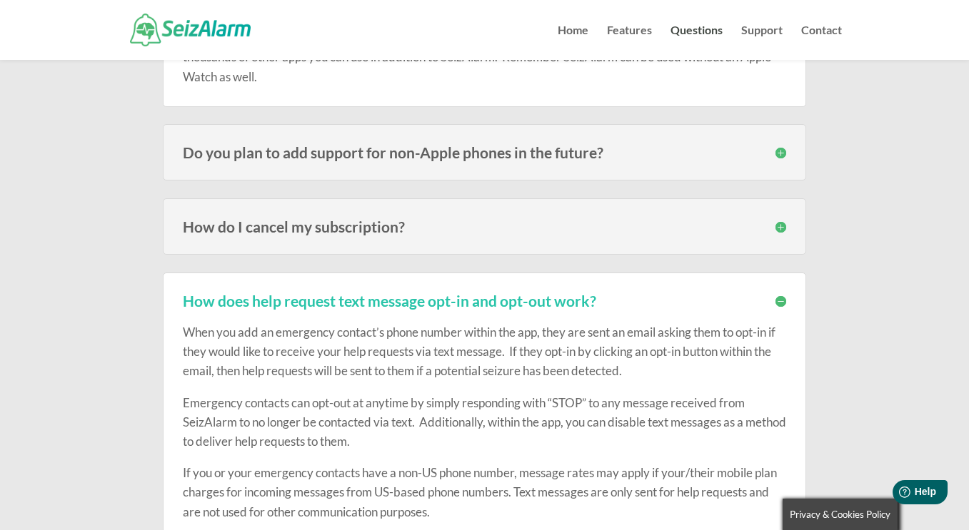
click at [440, 397] on p "Emergency contacts can opt-out at anytime by simply responding with “STOP” to a…" at bounding box center [484, 428] width 603 height 71
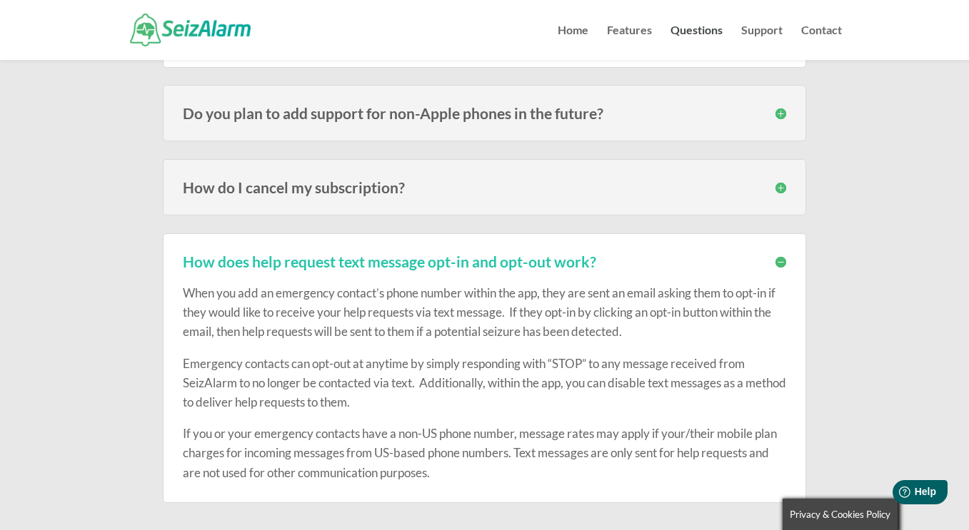
scroll to position [3141, 0]
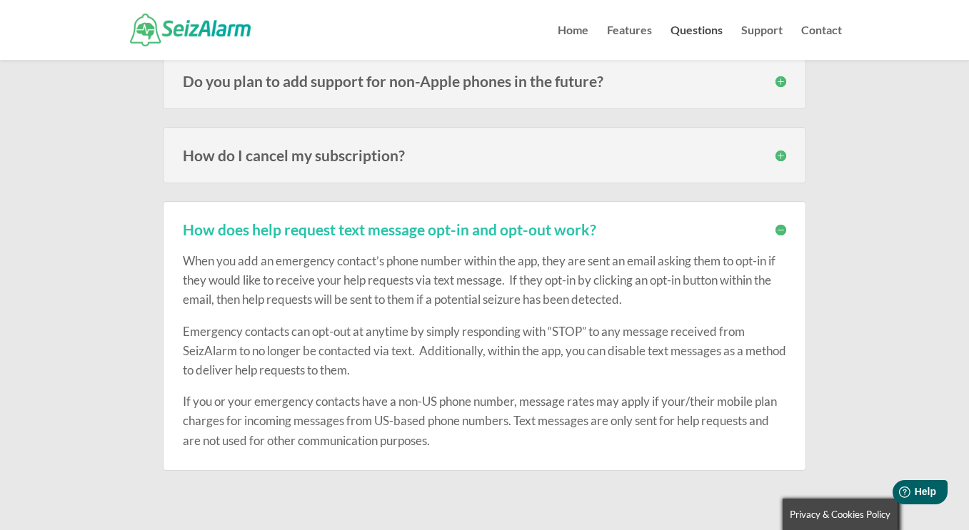
click at [686, 299] on p "When you add an emergency contact’s phone number within the app, they are sent …" at bounding box center [484, 286] width 603 height 71
click at [502, 324] on p "Emergency contacts can opt-out at anytime by simply responding with “STOP” to a…" at bounding box center [484, 357] width 603 height 71
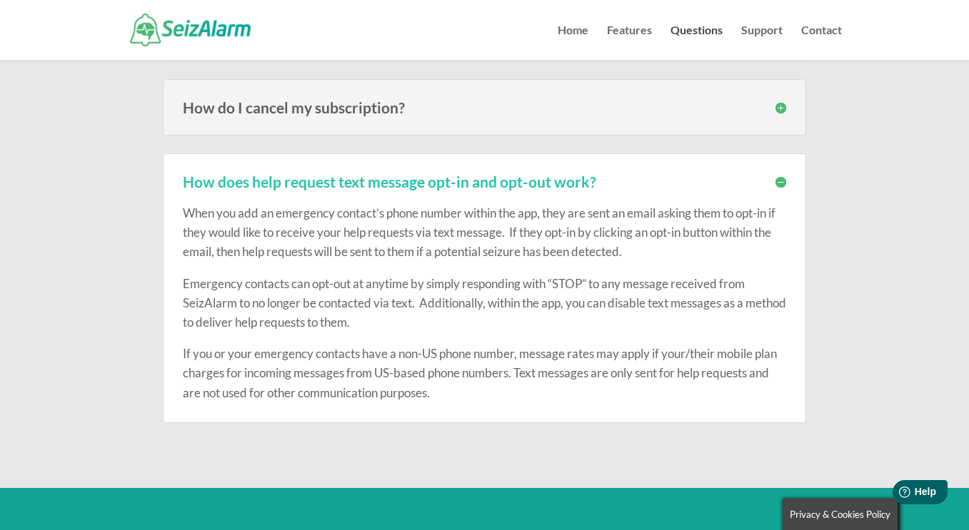
scroll to position [3212, 0]
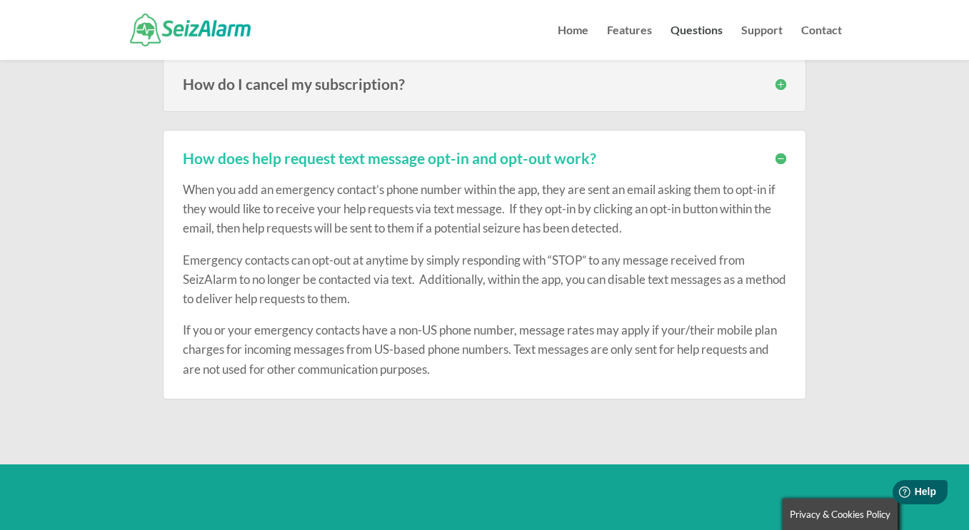
click at [468, 350] on p "If you or your emergency contacts have a non-US phone number, message rates may…" at bounding box center [484, 349] width 603 height 59
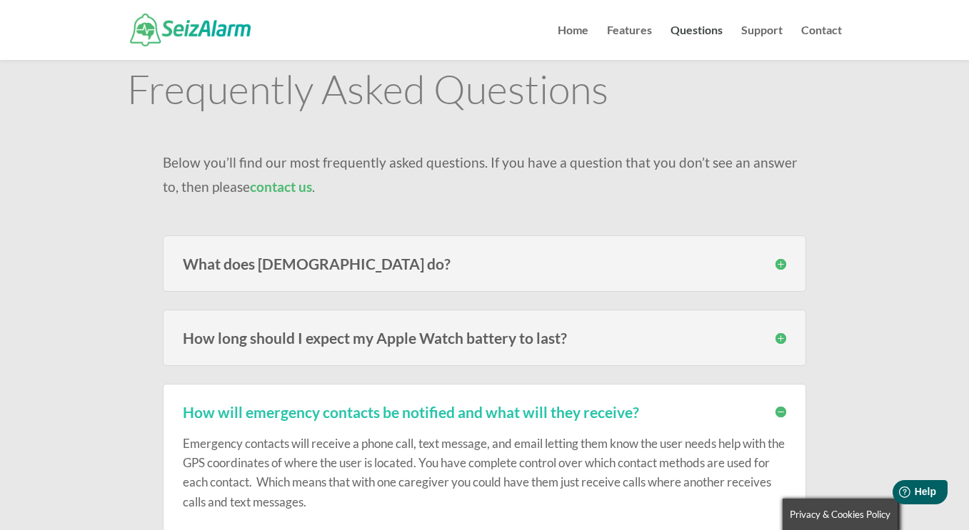
scroll to position [0, 0]
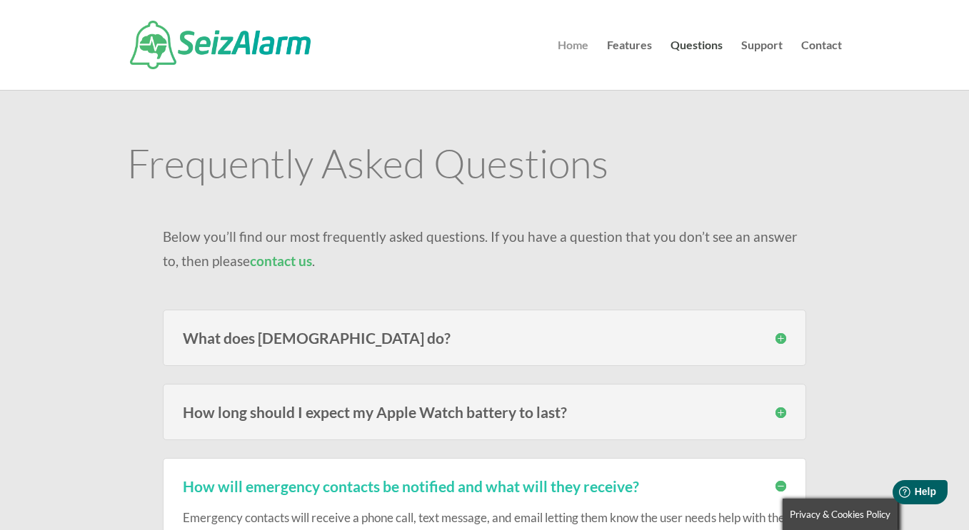
click at [563, 46] on link "Home" at bounding box center [572, 65] width 31 height 50
